Goal: Transaction & Acquisition: Purchase product/service

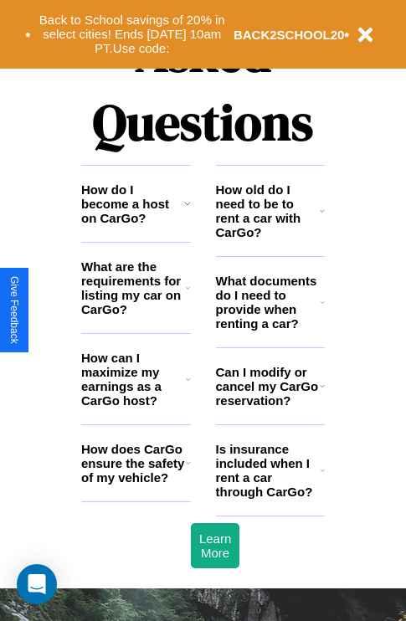
scroll to position [2027, 0]
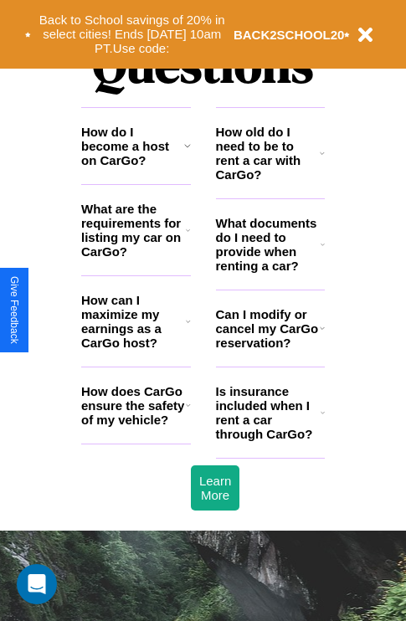
click at [135, 167] on h3 "How do I become a host on CarGo?" at bounding box center [132, 146] width 103 height 43
click at [135, 348] on h3 "How can I maximize my earnings as a CarGo host?" at bounding box center [133, 321] width 105 height 57
click at [322, 251] on icon at bounding box center [322, 244] width 4 height 13
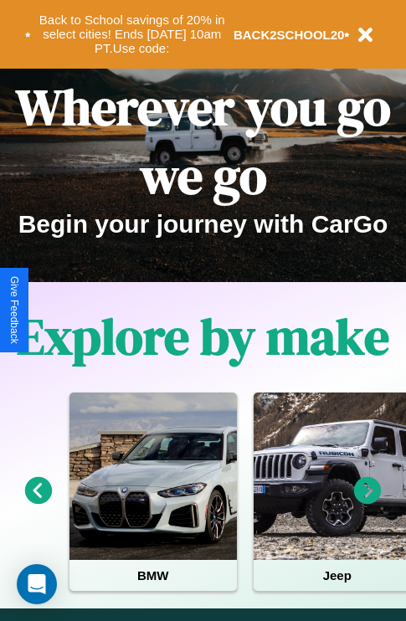
scroll to position [0, 0]
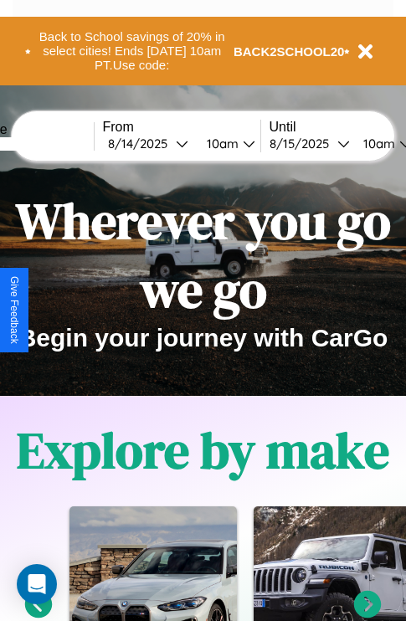
click at [56, 143] on input "text" at bounding box center [30, 143] width 125 height 13
type input "*******"
click at [167, 143] on div "8 / 14 / 2025" at bounding box center [142, 143] width 68 height 16
select select "*"
select select "****"
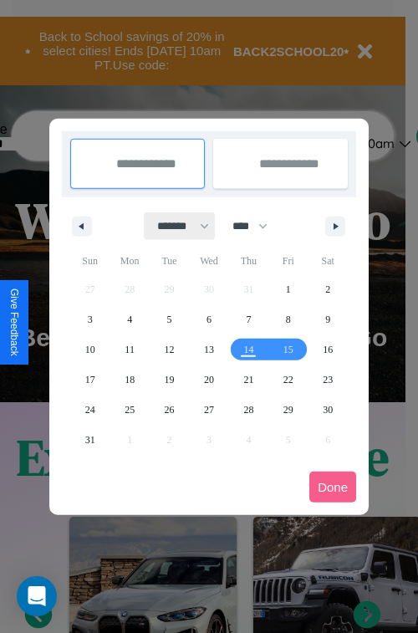
click at [176, 226] on select "******* ******** ***** ***** *** **** **** ****** ********* ******* ******** **…" at bounding box center [180, 226] width 71 height 28
select select "*"
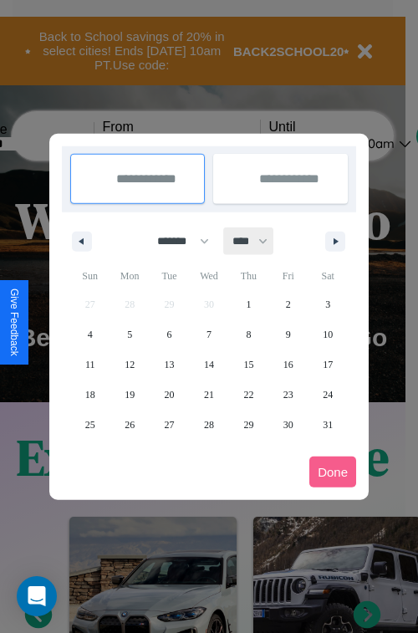
click at [258, 241] on select "**** **** **** **** **** **** **** **** **** **** **** **** **** **** **** ****…" at bounding box center [249, 242] width 50 height 28
select select "****"
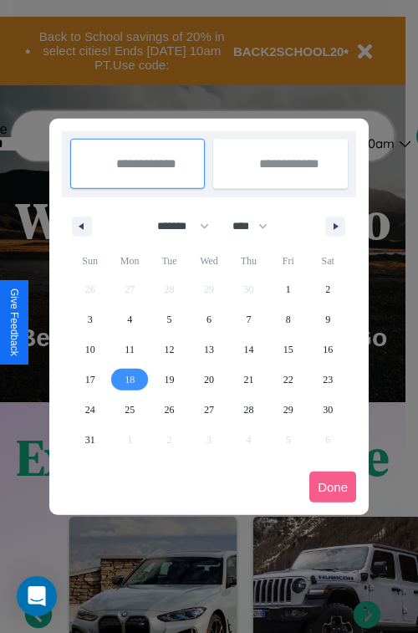
click at [130, 379] on span "18" at bounding box center [130, 380] width 10 height 30
type input "**********"
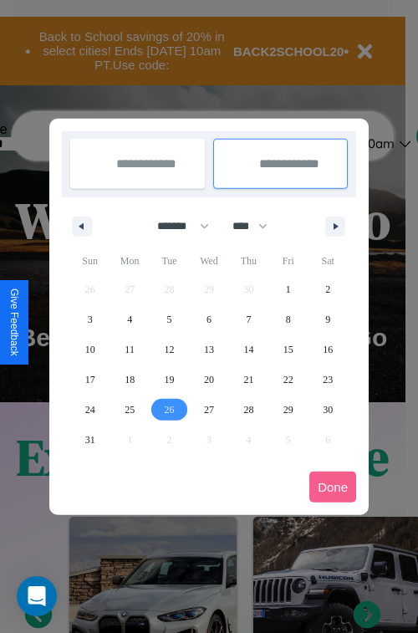
click at [169, 409] on span "26" at bounding box center [170, 410] width 10 height 30
type input "**********"
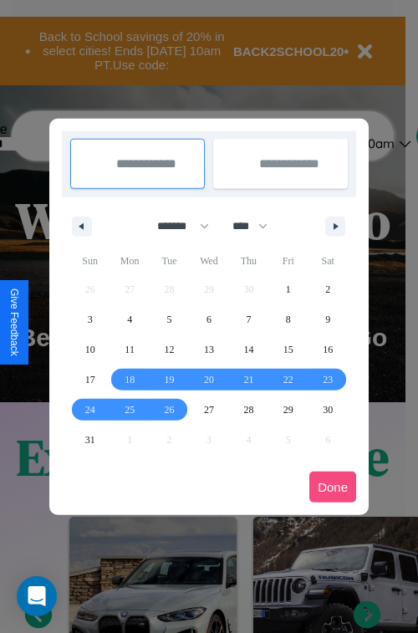
click at [333, 487] on button "Done" at bounding box center [332, 487] width 47 height 31
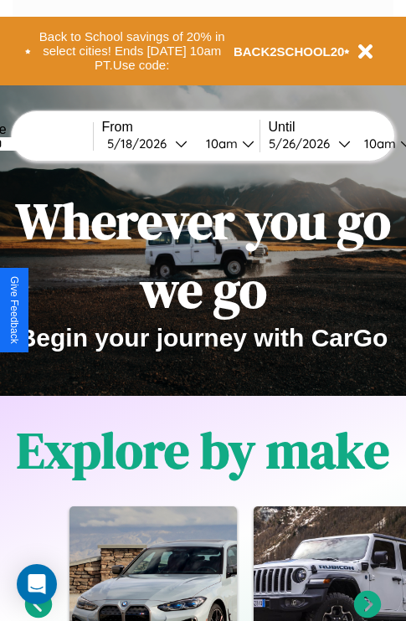
click at [397, 143] on div "10am" at bounding box center [377, 143] width 44 height 16
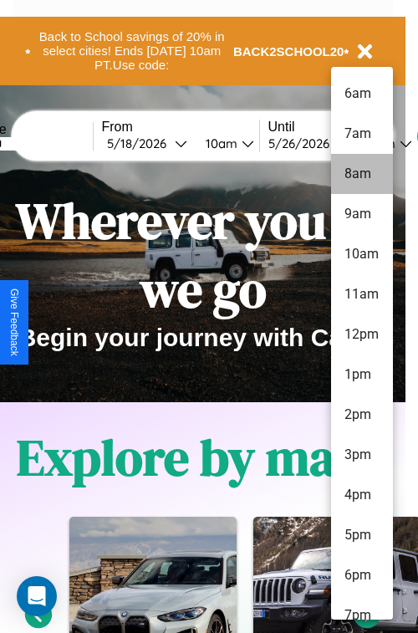
click at [361, 174] on li "8am" at bounding box center [362, 174] width 62 height 40
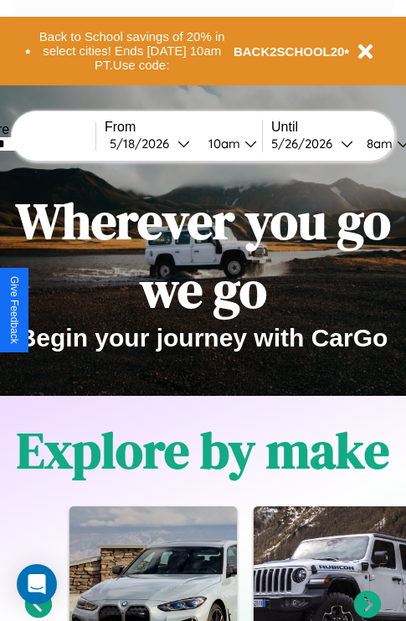
scroll to position [0, 60]
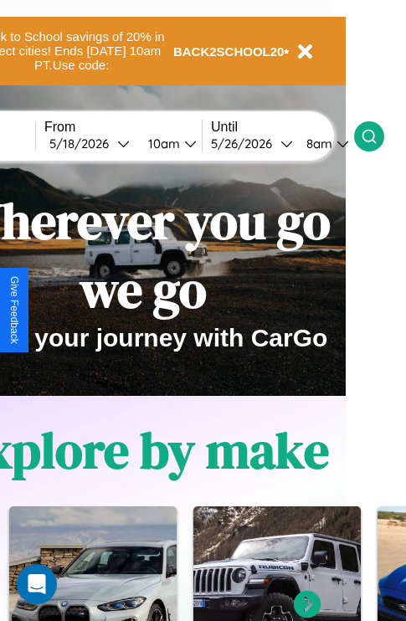
click at [377, 135] on icon at bounding box center [368, 136] width 17 height 17
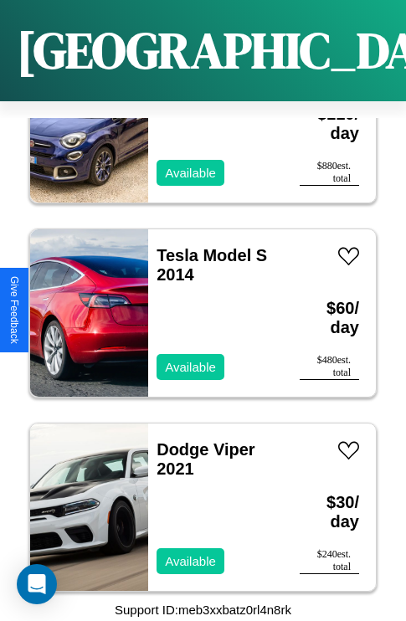
scroll to position [12094, 0]
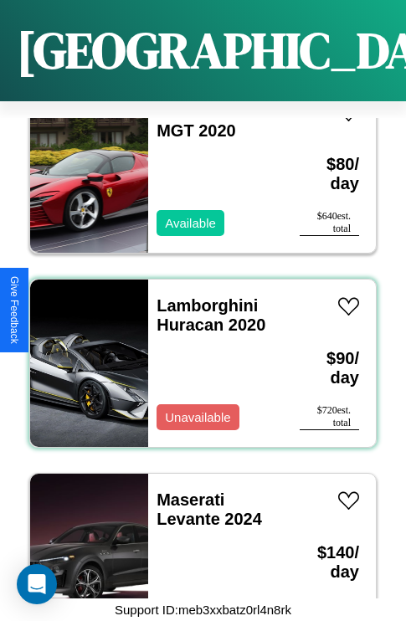
click at [197, 353] on div "Lamborghini Huracan 2020 Unavailable" at bounding box center [215, 362] width 135 height 167
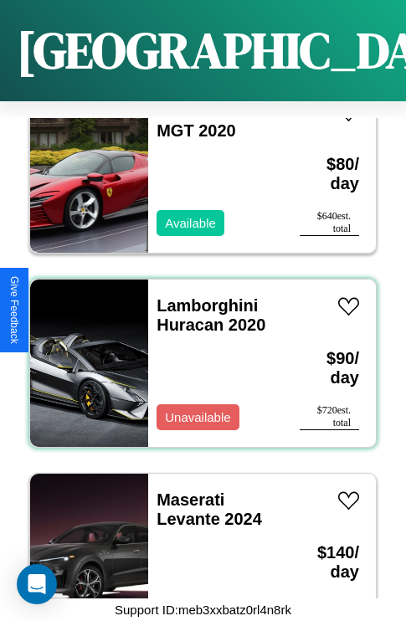
click at [197, 353] on div "Lamborghini Huracan 2020 Unavailable" at bounding box center [215, 362] width 135 height 167
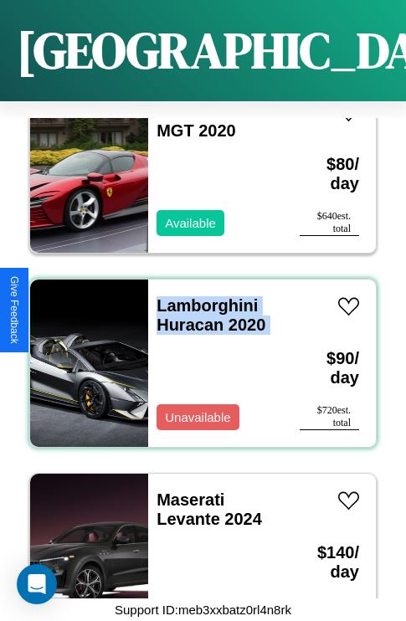
click at [197, 353] on div "Lamborghini Huracan 2020 Unavailable" at bounding box center [215, 362] width 135 height 167
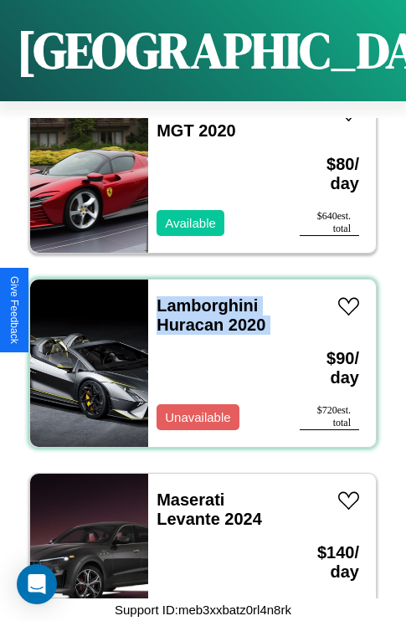
click at [197, 353] on div "Lamborghini Huracan 2020 Unavailable" at bounding box center [215, 362] width 135 height 167
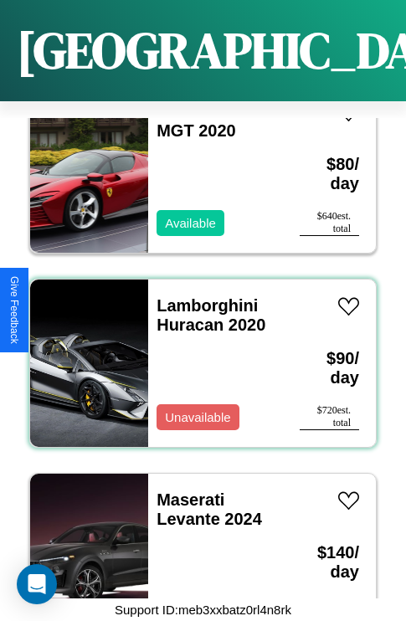
click at [197, 353] on div "Lamborghini Huracan 2020 Unavailable" at bounding box center [215, 362] width 135 height 167
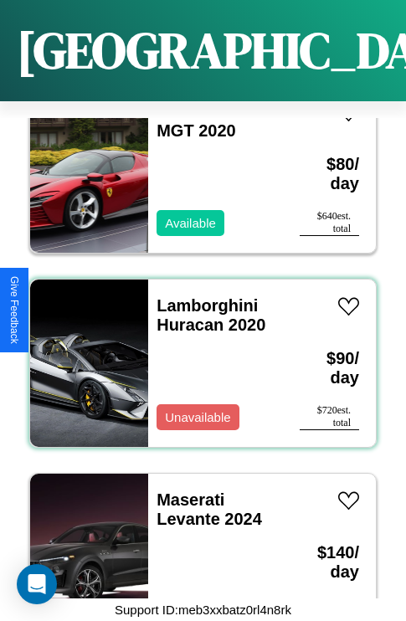
click at [197, 353] on div "Lamborghini Huracan 2020 Unavailable" at bounding box center [215, 362] width 135 height 167
click at [202, 296] on link "Lamborghini Huracan 2020" at bounding box center [210, 315] width 109 height 38
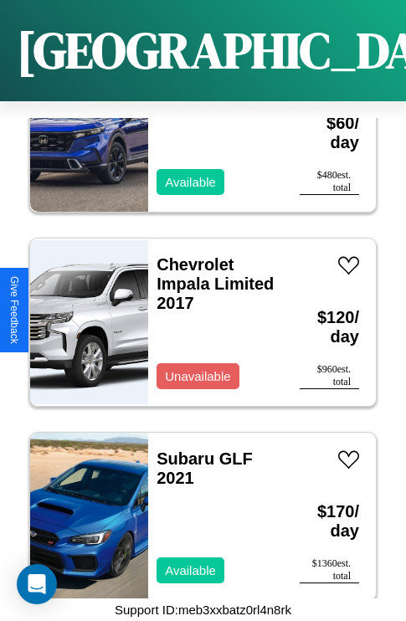
scroll to position [2779, 0]
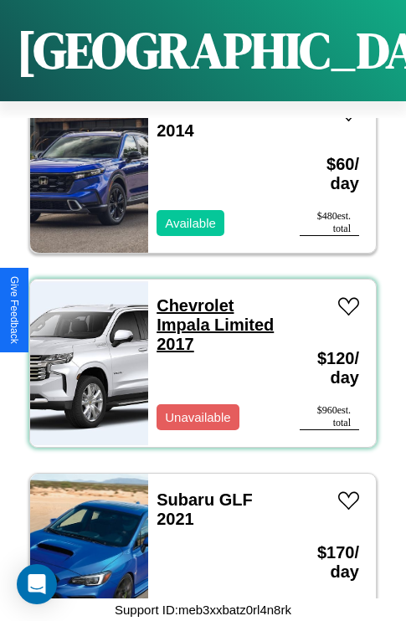
click at [190, 296] on link "Chevrolet Impala Limited 2017" at bounding box center [214, 324] width 117 height 57
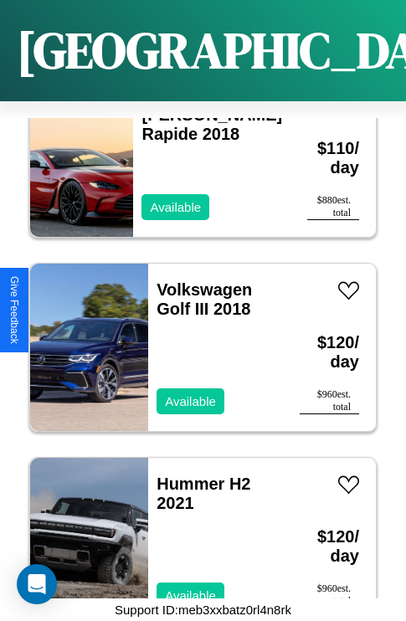
scroll to position [14616, 0]
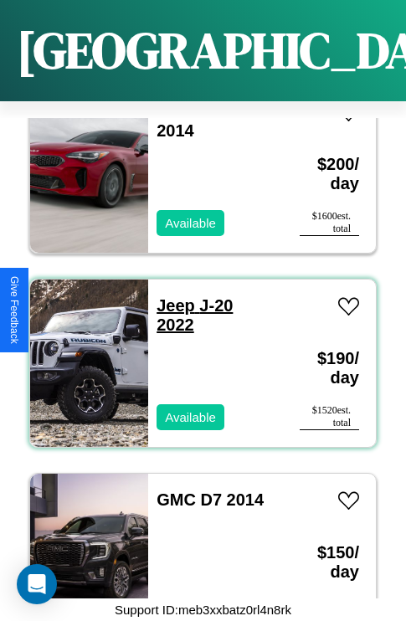
click at [171, 296] on link "Jeep J-20 2022" at bounding box center [194, 315] width 76 height 38
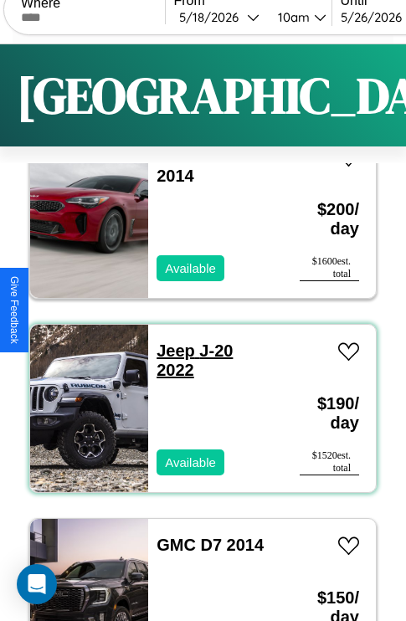
scroll to position [0, 0]
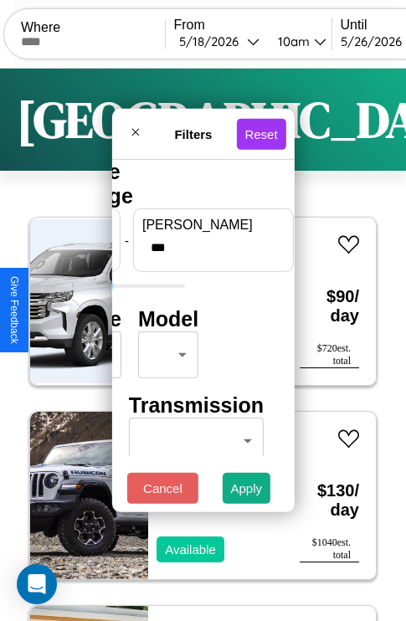
type input "***"
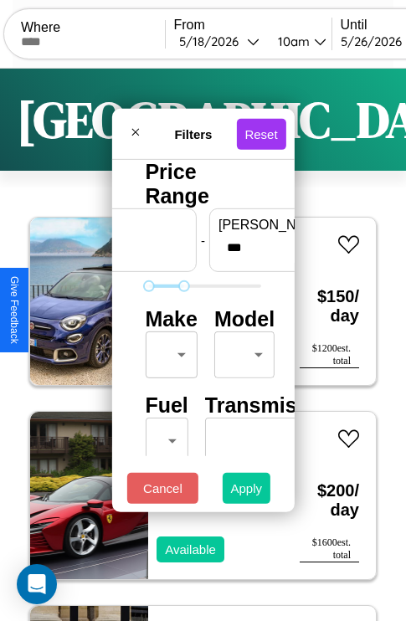
type input "**"
click at [247, 492] on button "Apply" at bounding box center [246, 488] width 49 height 31
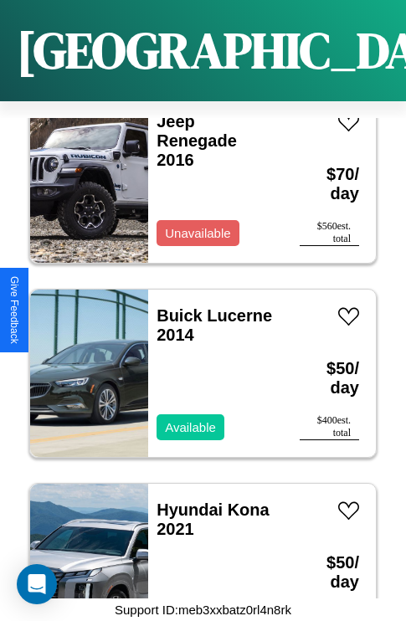
scroll to position [8989, 0]
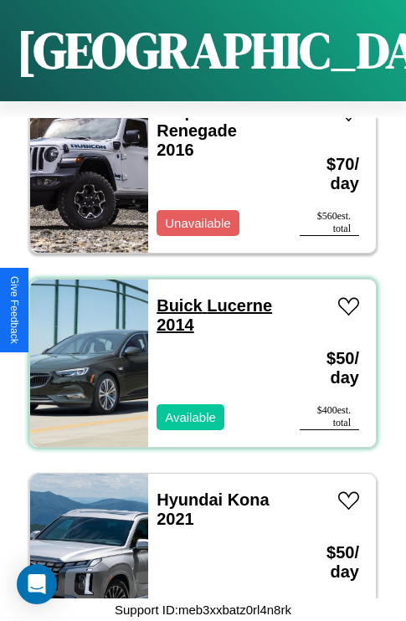
click at [174, 296] on link "Buick Lucerne 2014" at bounding box center [213, 315] width 115 height 38
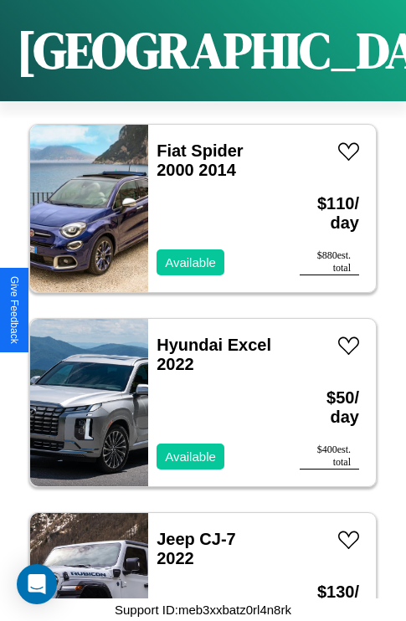
scroll to position [17915, 0]
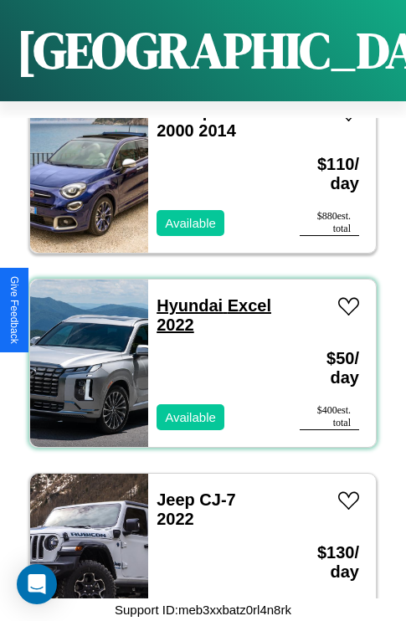
click at [184, 296] on link "Hyundai Excel 2022" at bounding box center [213, 315] width 115 height 38
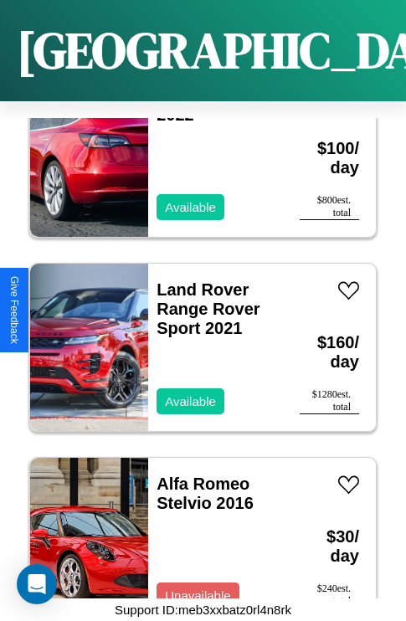
scroll to position [3168, 0]
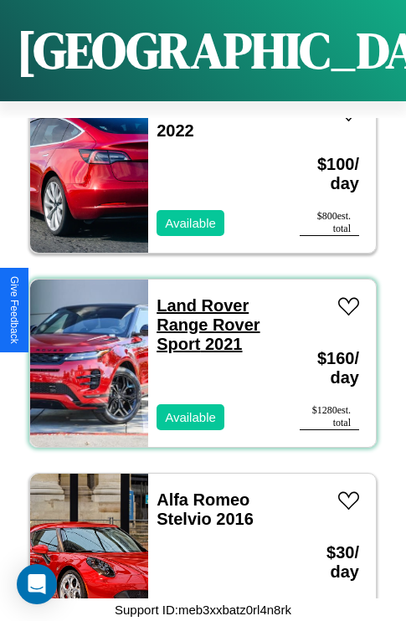
click at [197, 296] on link "Land Rover Range Rover Sport 2021" at bounding box center [207, 324] width 103 height 57
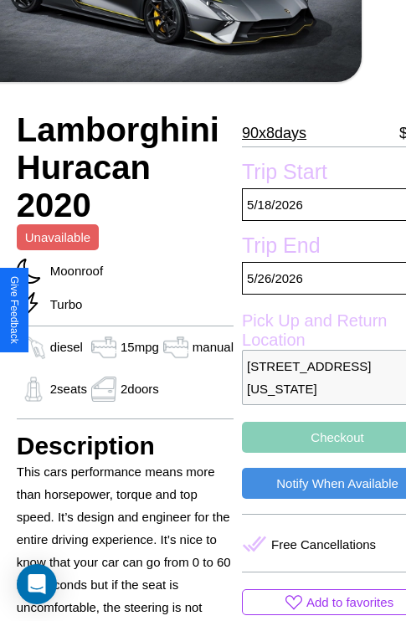
scroll to position [293, 60]
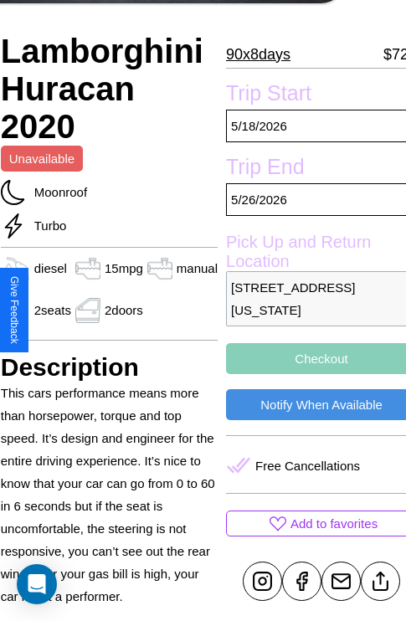
click at [309, 309] on p "6825 Church Street Seattle Washington 27323 United States" at bounding box center [321, 298] width 191 height 55
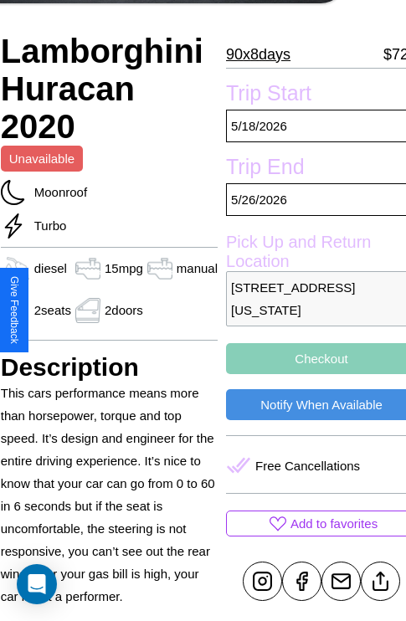
click at [309, 309] on p "6825 Church Street Seattle Washington 27323 United States" at bounding box center [321, 298] width 191 height 55
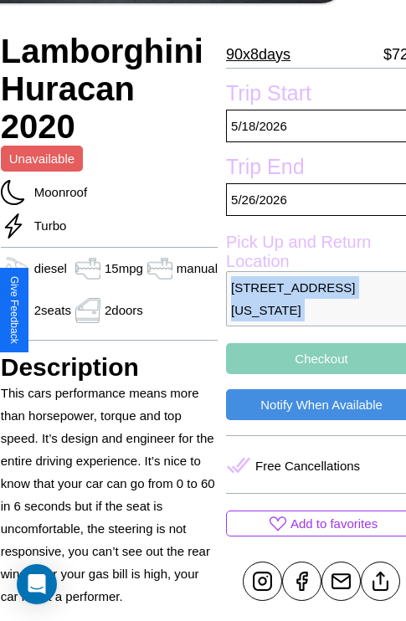
click at [309, 309] on p "6825 Church Street Seattle Washington 27323 United States" at bounding box center [321, 298] width 191 height 55
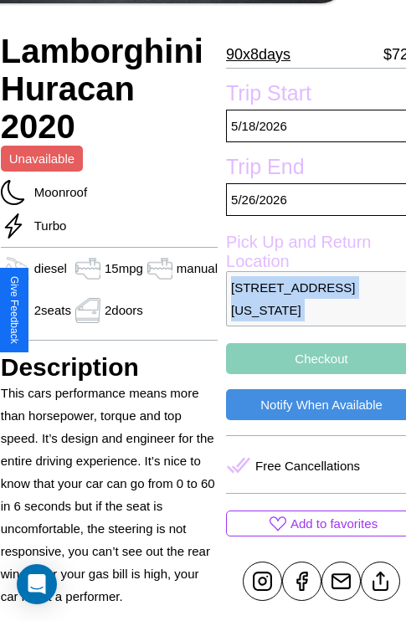
click at [309, 309] on p "6825 Church Street Seattle Washington 27323 United States" at bounding box center [321, 298] width 191 height 55
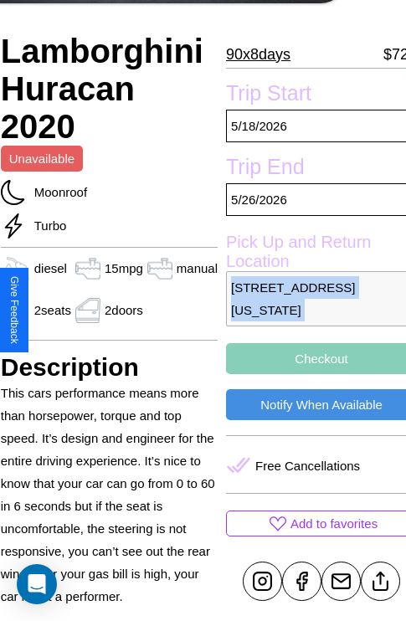
click at [309, 309] on p "6825 Church Street Seattle Washington 27323 United States" at bounding box center [321, 298] width 191 height 55
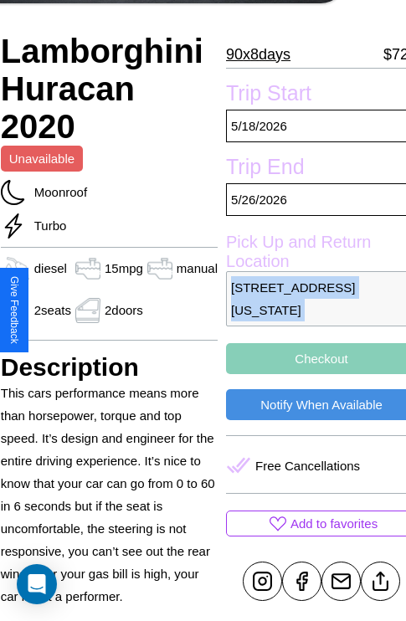
click at [309, 309] on p "6825 Church Street Seattle Washington 27323 United States" at bounding box center [321, 298] width 191 height 55
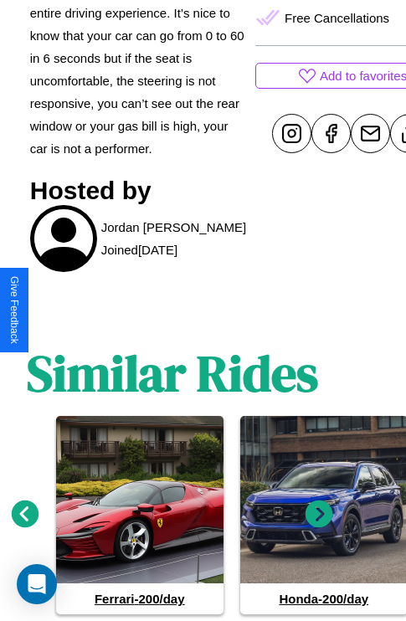
scroll to position [790, 25]
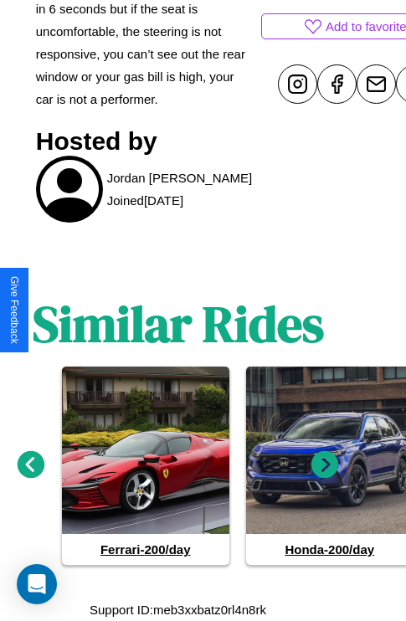
click at [325, 465] on icon at bounding box center [325, 465] width 28 height 28
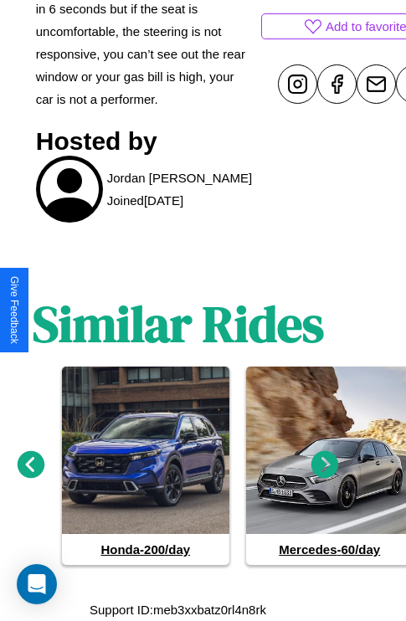
click at [30, 465] on icon at bounding box center [32, 465] width 28 height 28
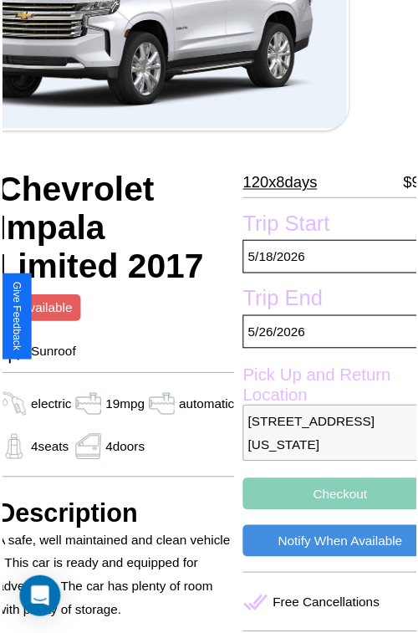
scroll to position [108, 80]
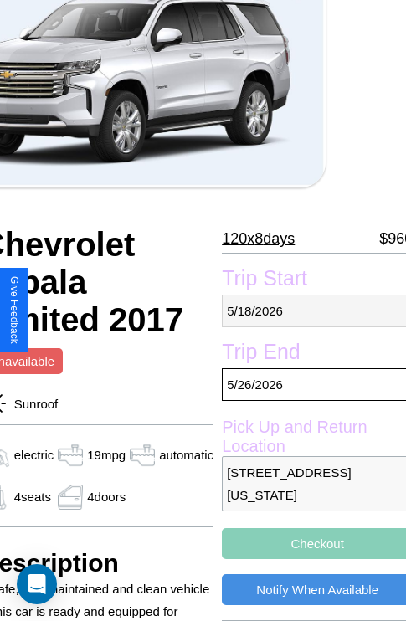
click at [309, 310] on p "5 / 18 / 2026" at bounding box center [317, 310] width 191 height 33
select select "*"
select select "****"
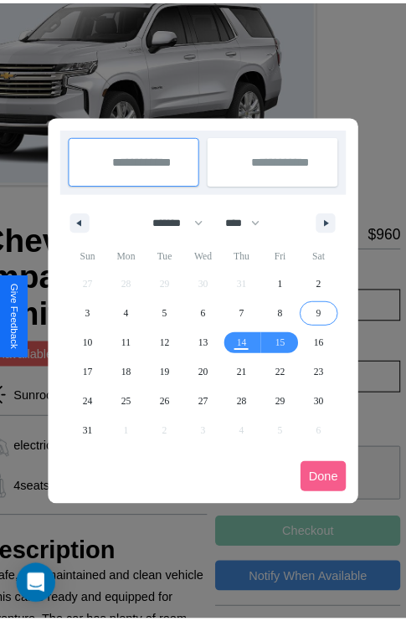
scroll to position [0, 80]
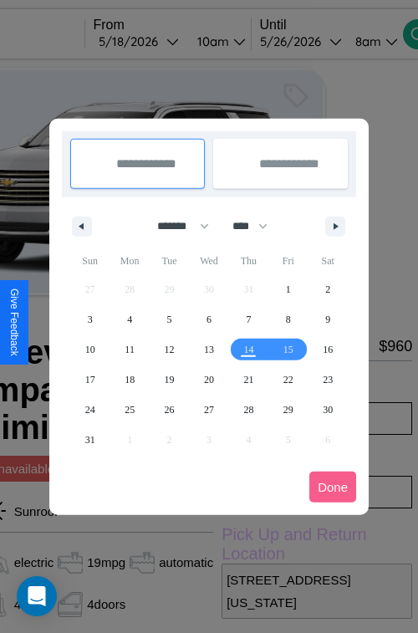
click at [161, 41] on div at bounding box center [209, 316] width 418 height 633
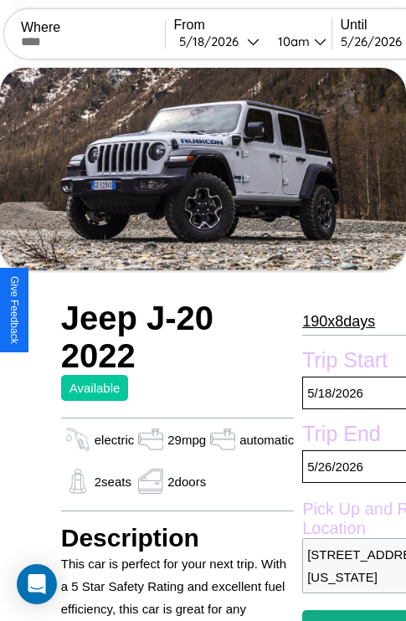
scroll to position [338, 80]
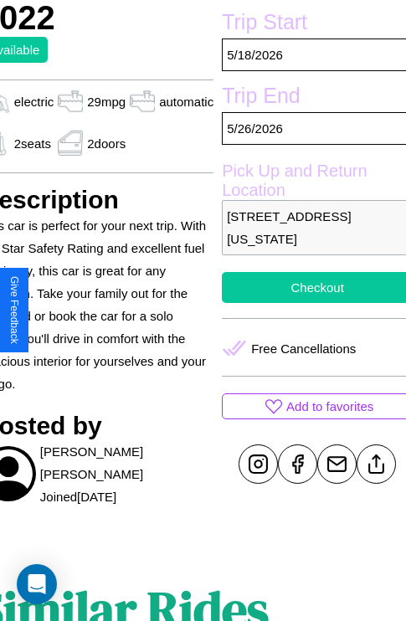
click at [309, 303] on button "Checkout" at bounding box center [317, 287] width 191 height 31
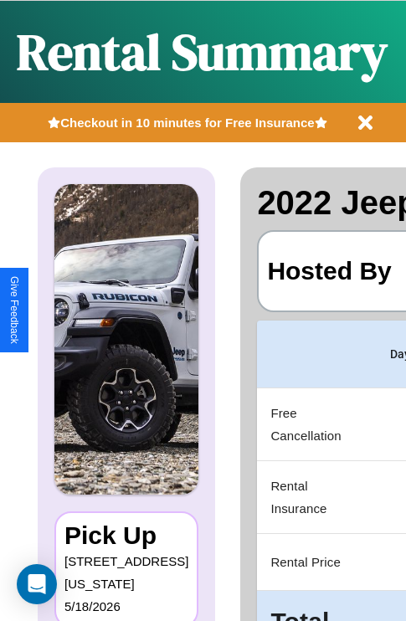
scroll to position [0, 324]
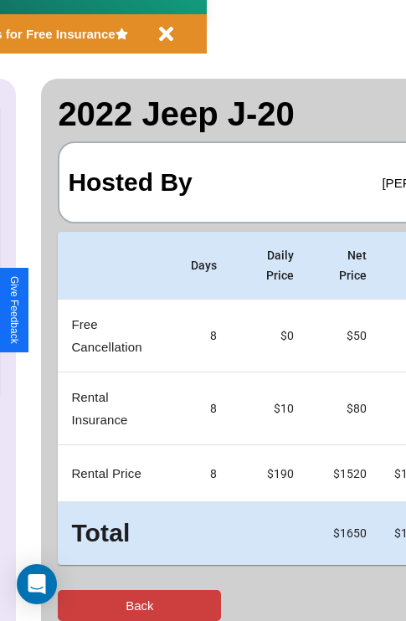
click at [81, 605] on button "Back" at bounding box center [139, 605] width 163 height 31
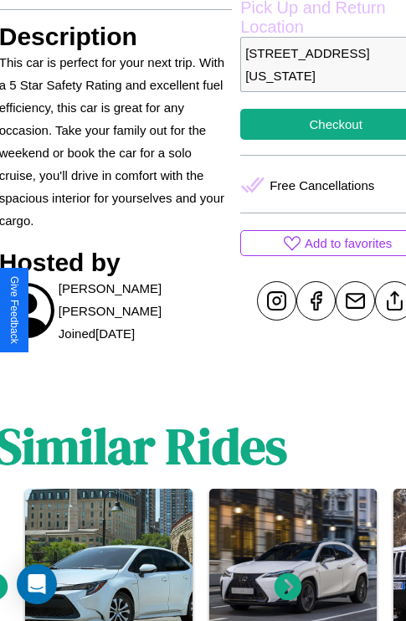
scroll to position [514, 64]
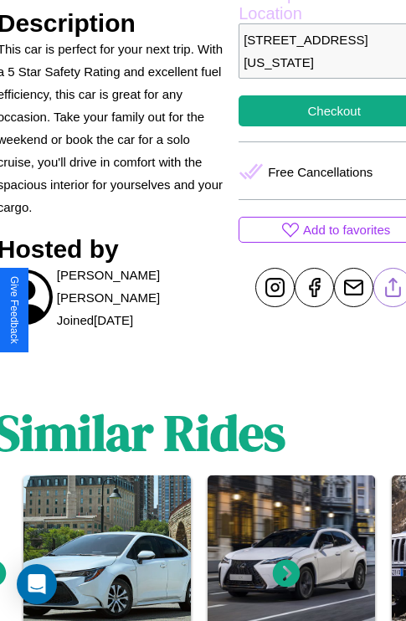
click at [393, 291] on line at bounding box center [393, 285] width 0 height 12
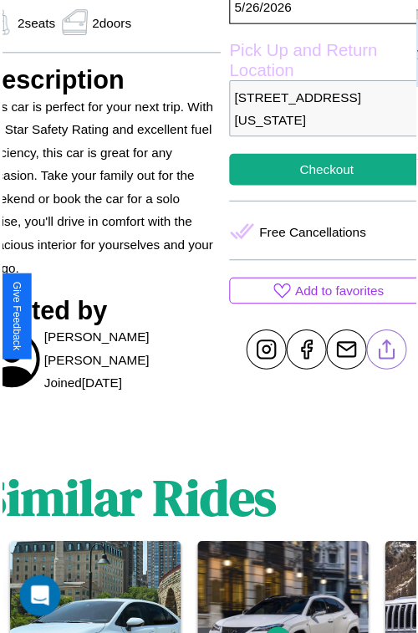
scroll to position [457, 80]
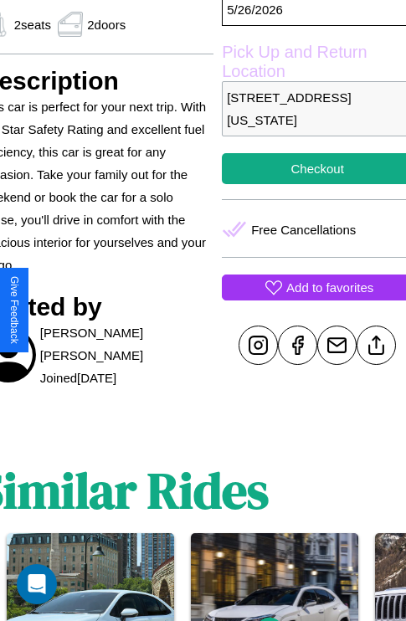
click at [309, 299] on p "Add to favorites" at bounding box center [329, 287] width 87 height 23
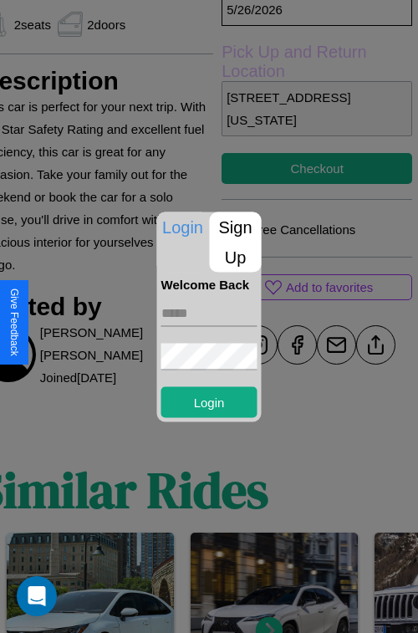
click at [235, 242] on p "Sign Up" at bounding box center [236, 242] width 52 height 60
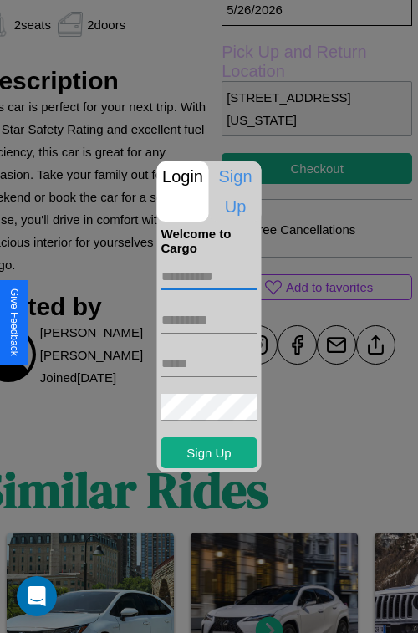
click at [209, 276] on input "text" at bounding box center [209, 276] width 96 height 27
type input "******"
click at [209, 320] on input "text" at bounding box center [209, 320] width 96 height 27
type input "*****"
click at [209, 363] on input "text" at bounding box center [209, 363] width 96 height 27
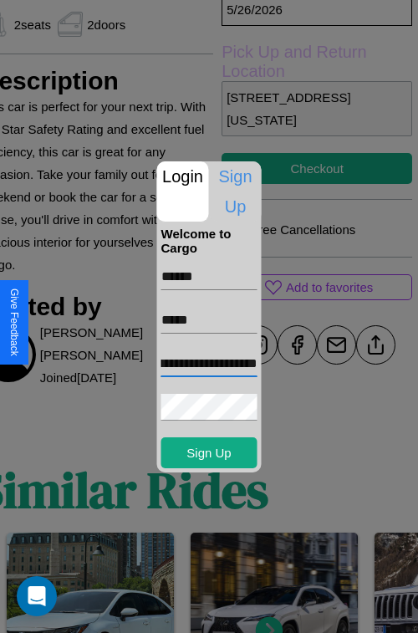
scroll to position [0, 60]
type input "**********"
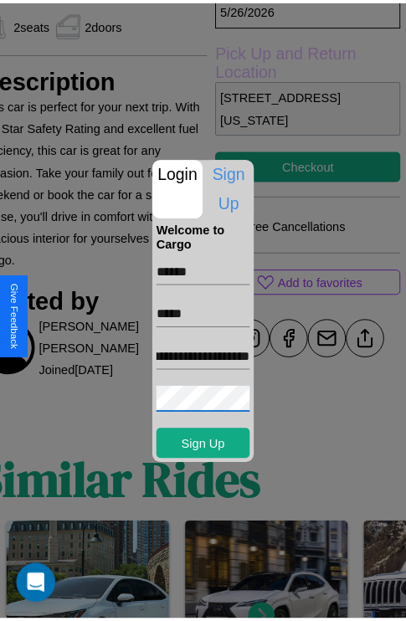
scroll to position [0, 0]
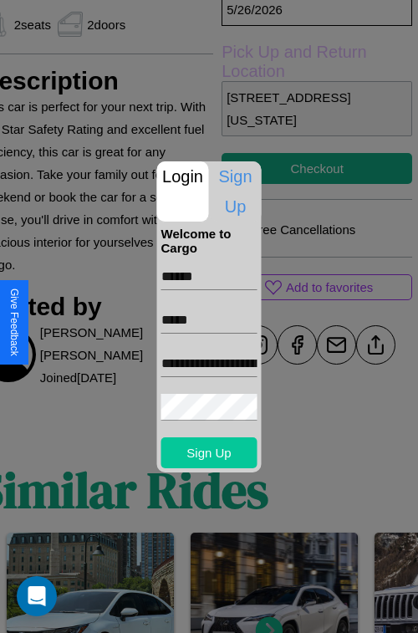
click at [209, 453] on button "Sign Up" at bounding box center [209, 452] width 96 height 31
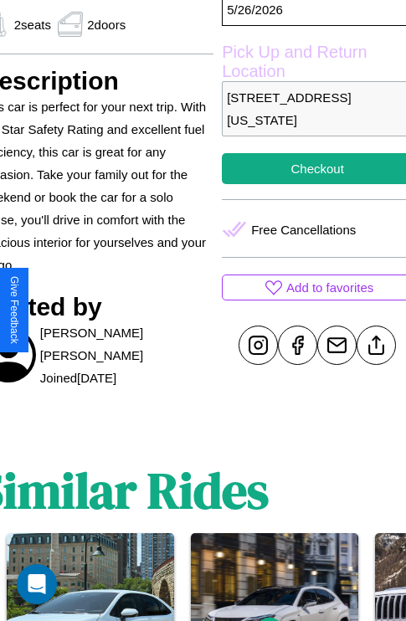
scroll to position [457, 80]
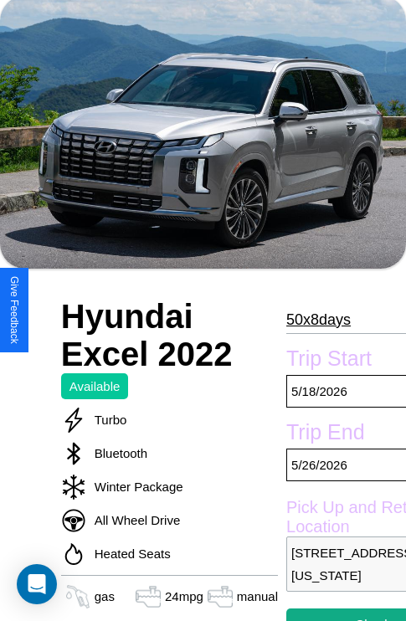
scroll to position [97, 0]
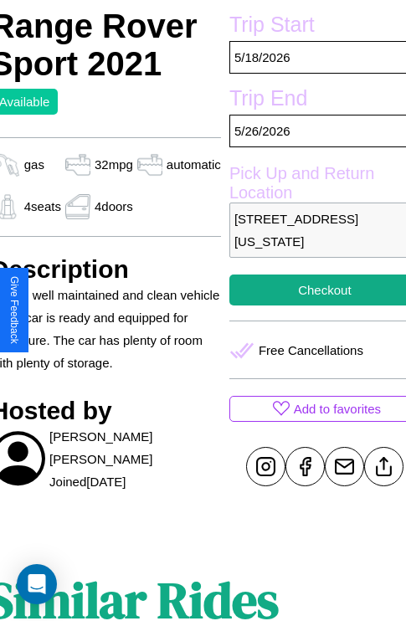
scroll to position [406, 70]
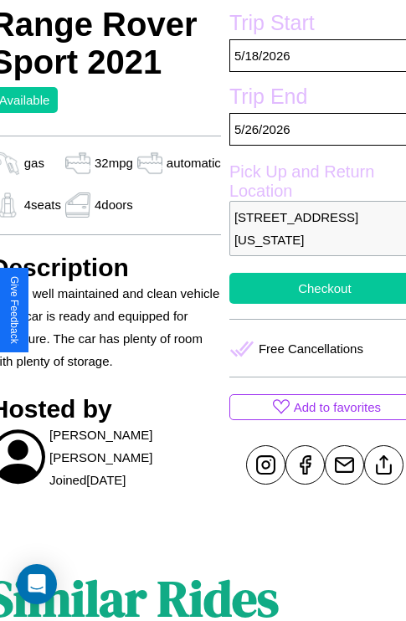
click at [310, 304] on button "Checkout" at bounding box center [324, 288] width 191 height 31
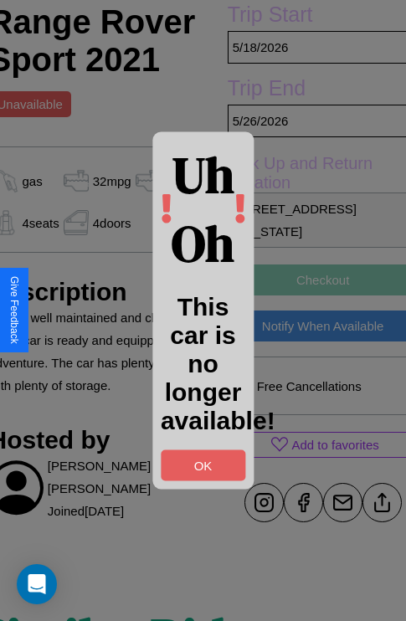
scroll to position [412, 70]
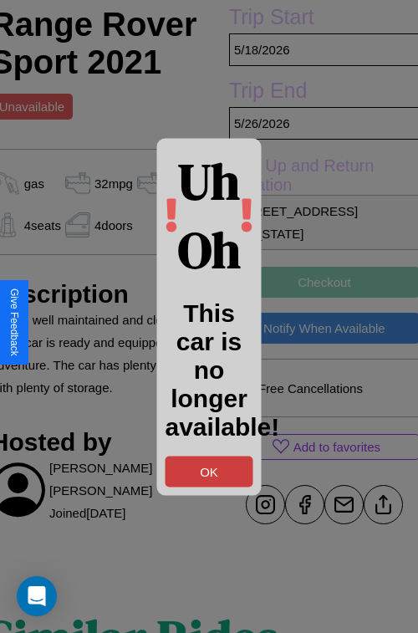
click at [209, 471] on button "OK" at bounding box center [210, 471] width 88 height 31
